Goal: Information Seeking & Learning: Learn about a topic

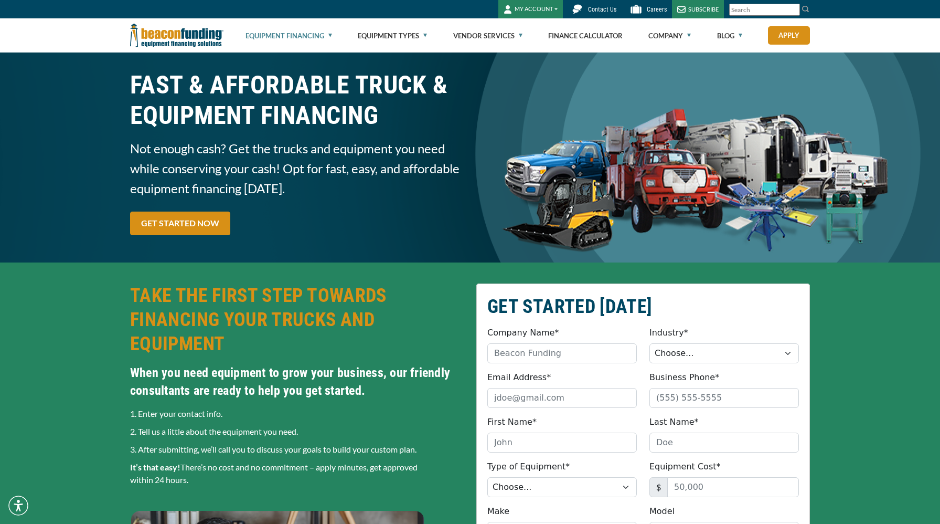
click at [325, 33] on link "Equipment Financing" at bounding box center [289, 36] width 87 height 34
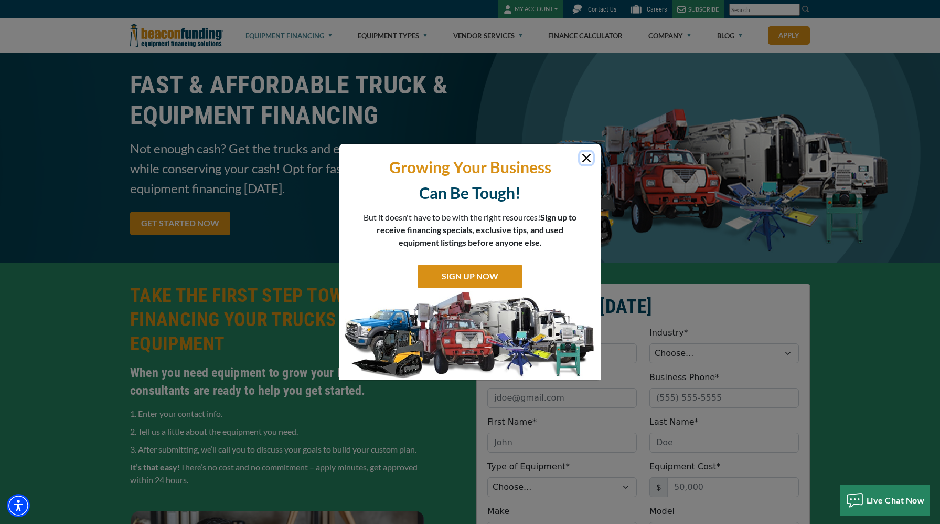
click at [584, 158] on button "Close" at bounding box center [586, 158] width 13 height 13
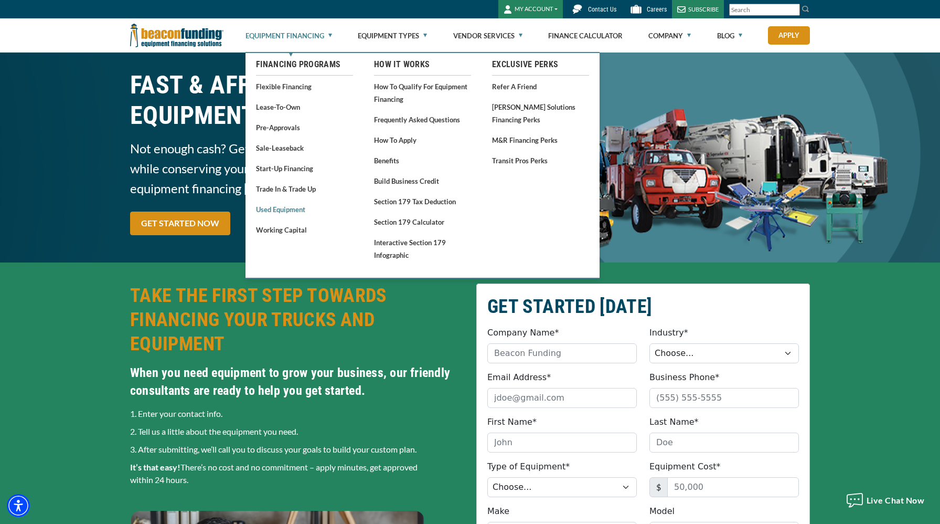
click at [288, 210] on link "Used Equipment" at bounding box center [304, 209] width 97 height 13
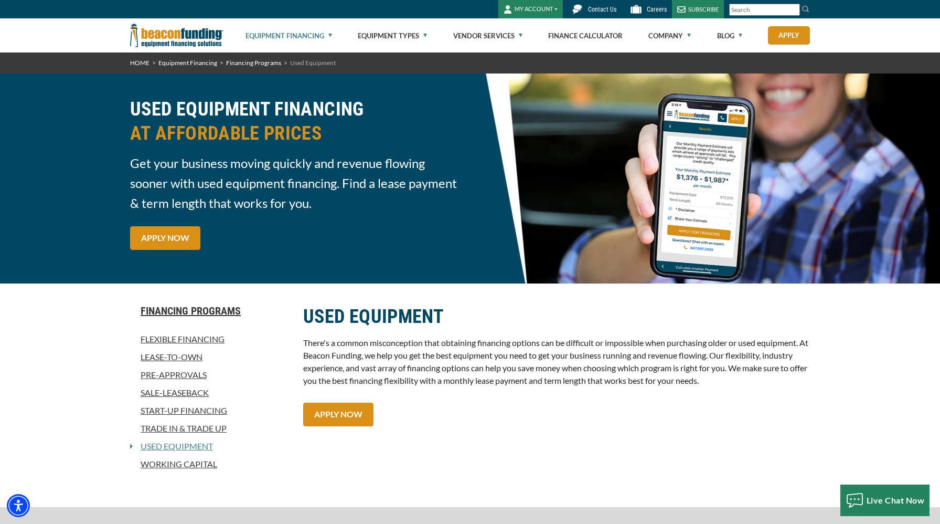
click at [187, 339] on link "Flexible Financing" at bounding box center [210, 339] width 161 height 13
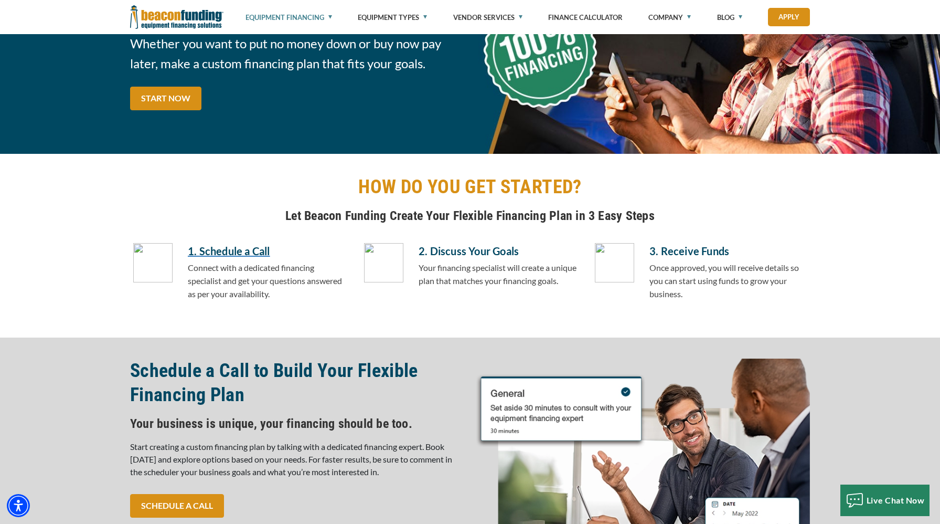
scroll to position [179, 0]
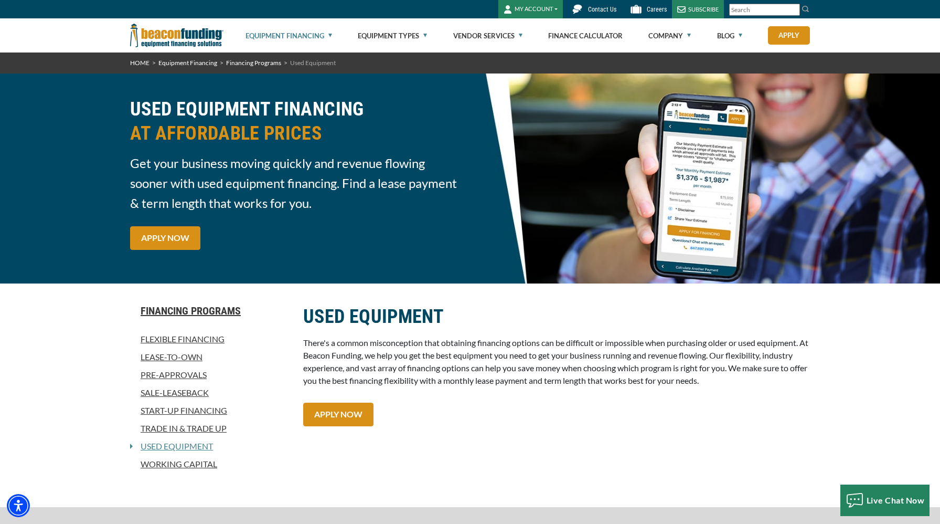
click at [180, 409] on link "Start-Up Financing" at bounding box center [210, 410] width 161 height 13
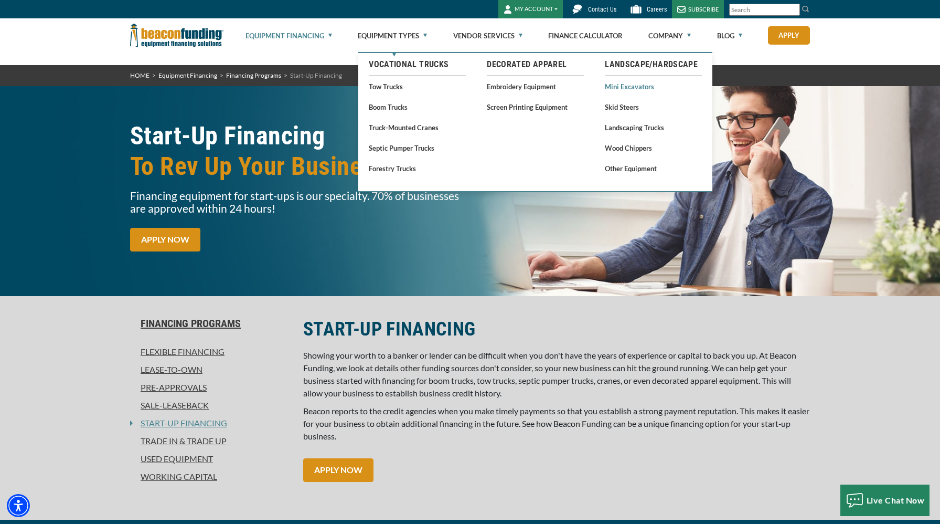
click at [628, 86] on link "Mini Excavators" at bounding box center [653, 86] width 97 height 13
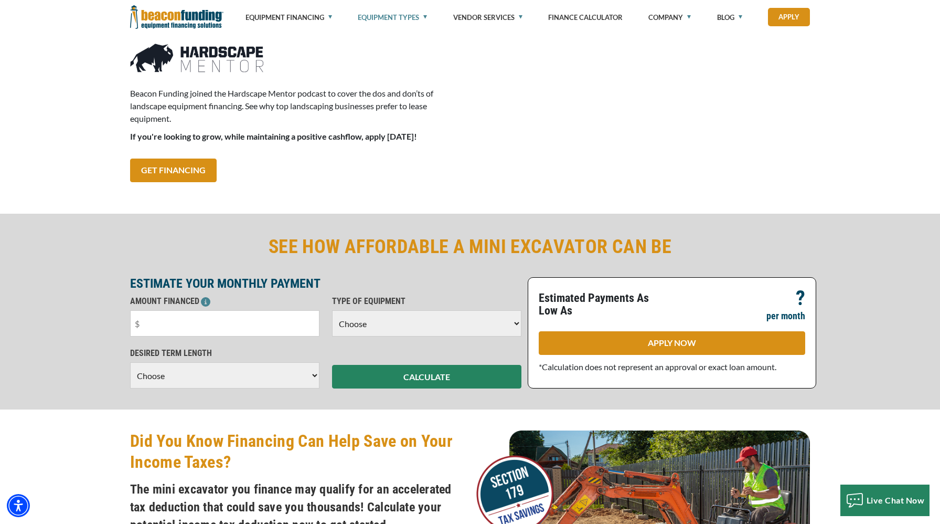
scroll to position [1042, 0]
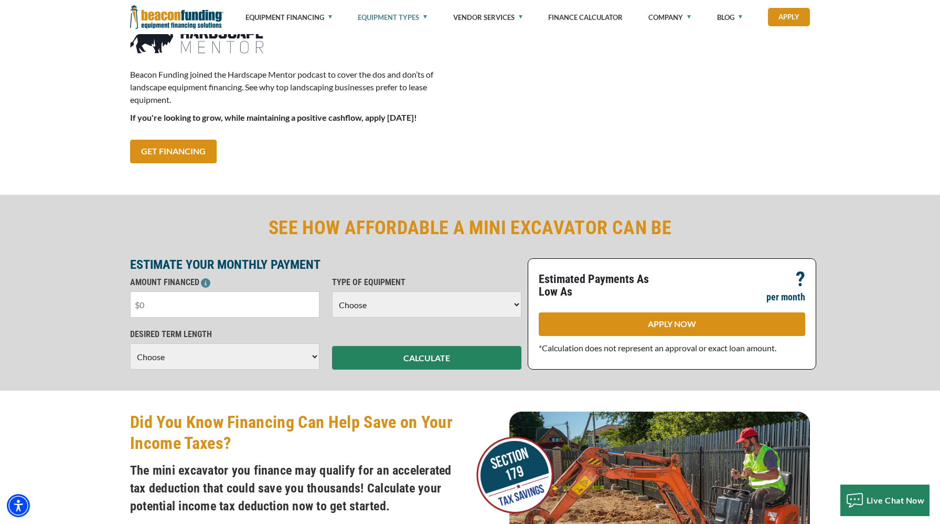
click at [248, 306] on input "text" at bounding box center [224, 304] width 189 height 26
type input "$35,000"
click at [421, 303] on select "Choose Backhoe Boom/Bucket Truck Chipper Commercial Mower Crane DTG/DTF Printin…" at bounding box center [426, 304] width 189 height 26
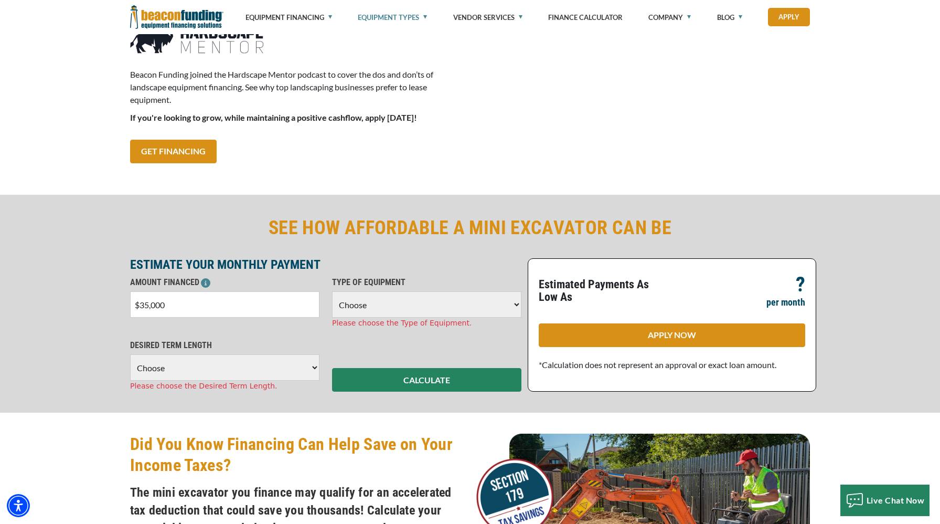
select select "22"
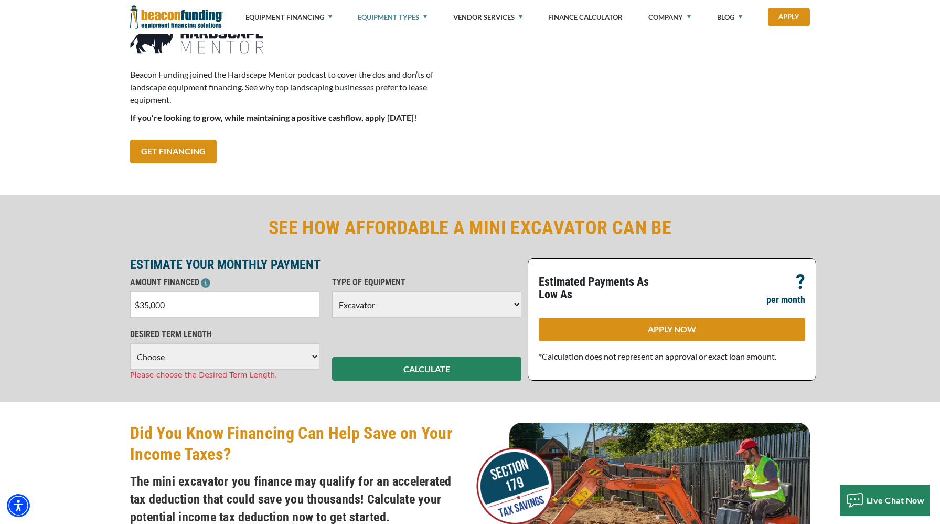
click at [225, 363] on select "Choose 36 Months 48 Months 60 Months" at bounding box center [224, 356] width 189 height 26
select select "60"
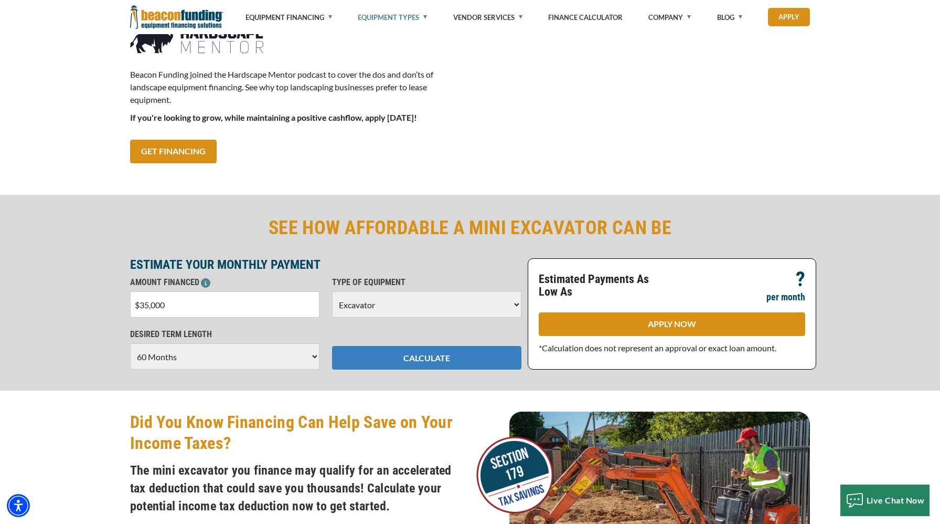
click at [431, 359] on button "CALCULATE" at bounding box center [426, 358] width 189 height 24
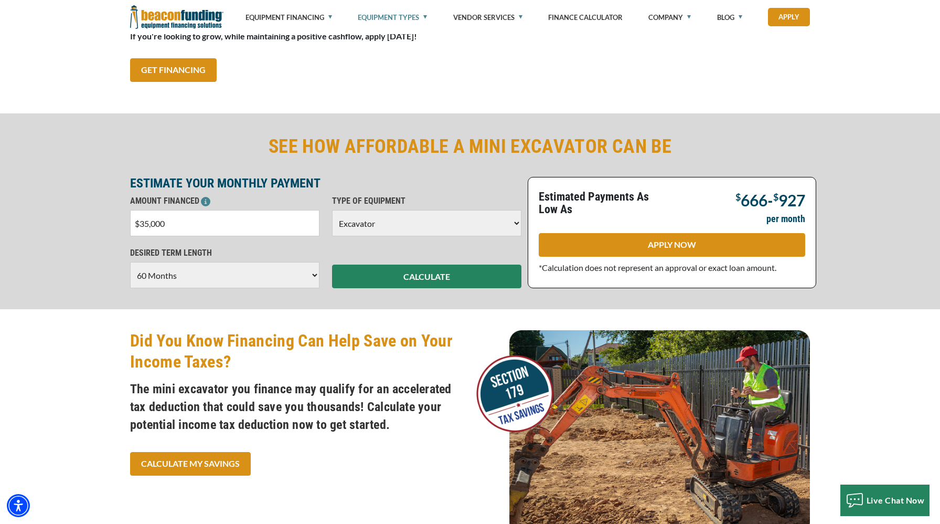
scroll to position [1098, 0]
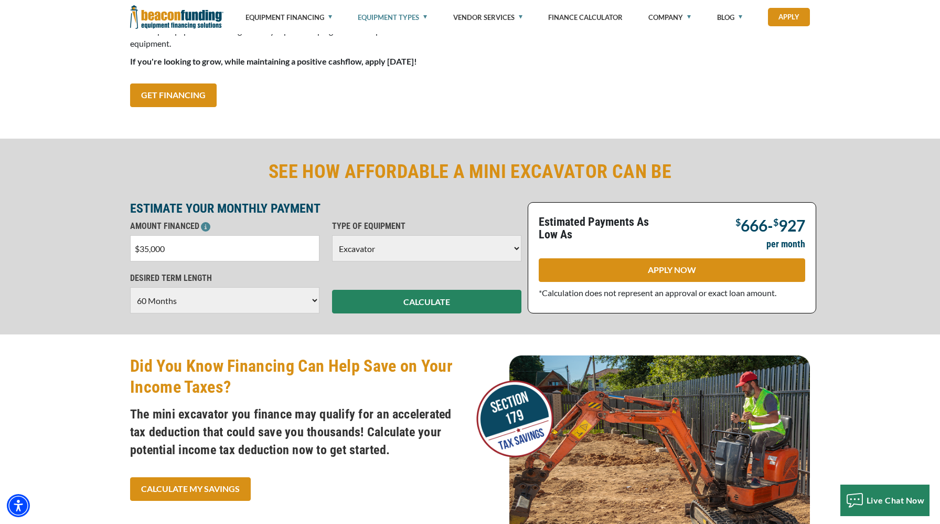
click at [253, 305] on select "Choose 36 Months 48 Months 60 Months" at bounding box center [224, 300] width 189 height 26
